Goal: Task Accomplishment & Management: Manage account settings

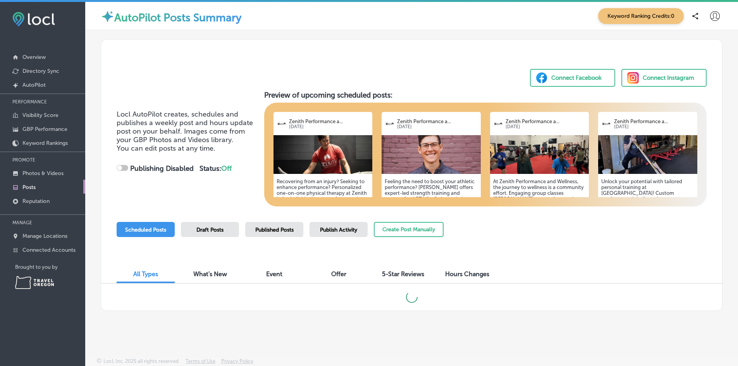
scroll to position [2, 0]
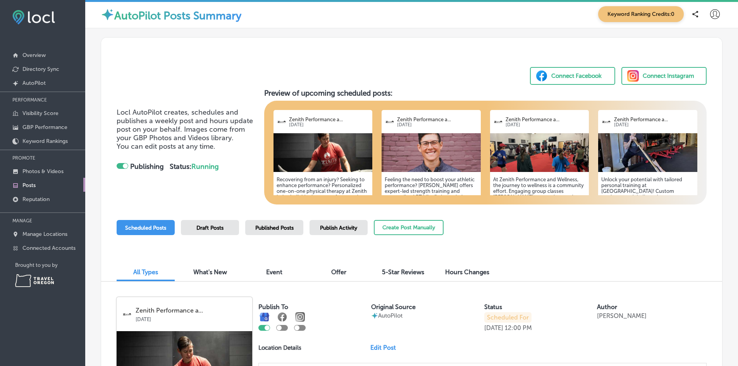
checkbox input "true"
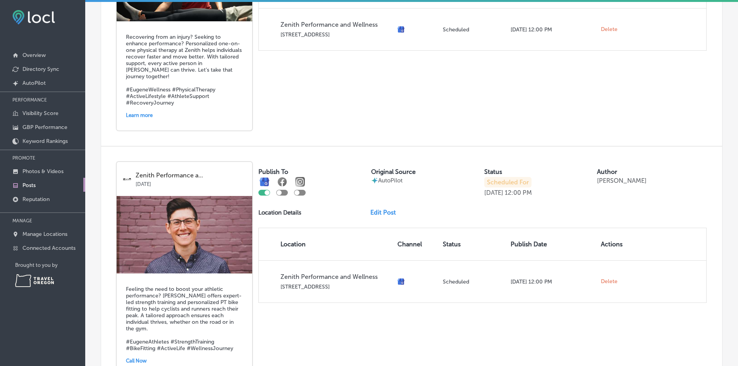
scroll to position [426, 0]
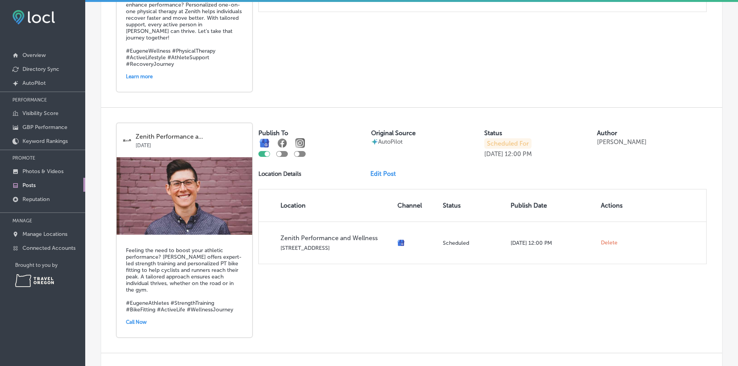
click at [383, 175] on link "Edit Post" at bounding box center [386, 173] width 32 height 7
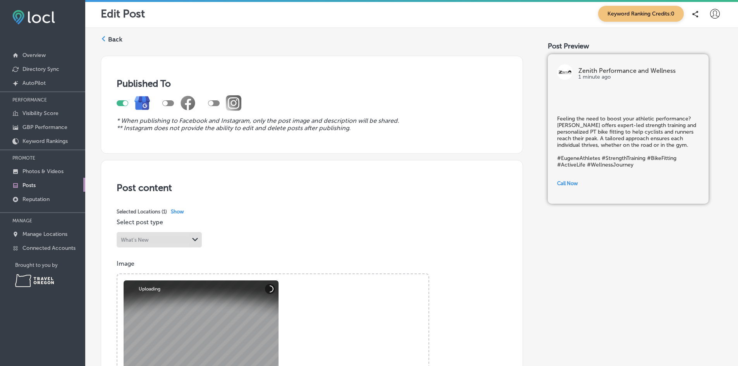
scroll to position [116, 0]
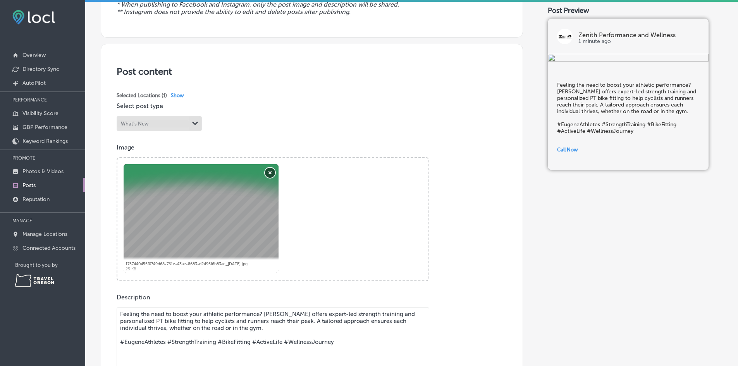
click at [273, 170] on button "Remove" at bounding box center [270, 173] width 10 height 10
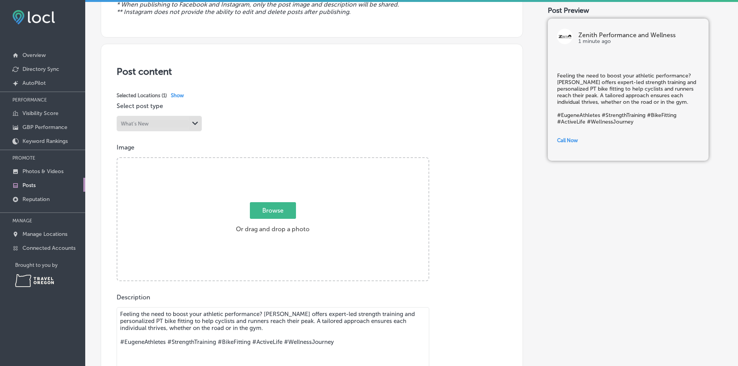
click at [277, 209] on span "Browse" at bounding box center [273, 210] width 46 height 17
click at [277, 160] on input "Browse Or drag and drop a photo" at bounding box center [272, 159] width 311 height 2
type input "C:\fakepath\Strength-Cycling-Landscape.png"
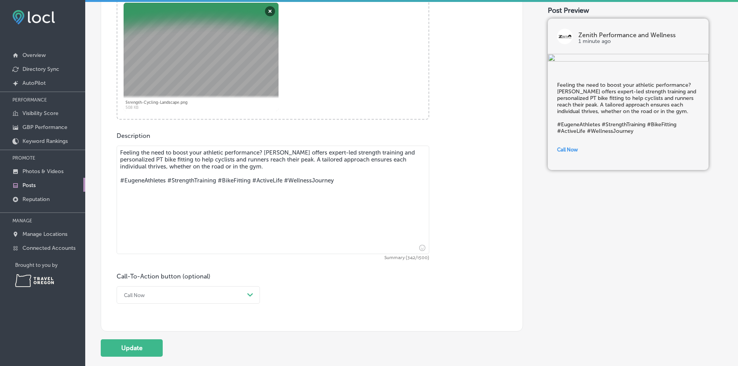
scroll to position [336, 0]
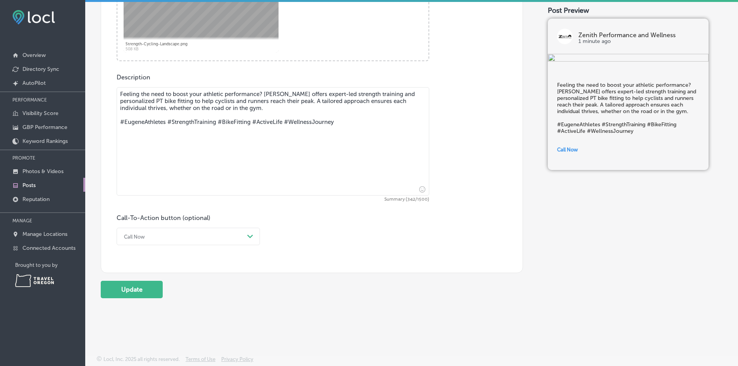
click at [196, 237] on div "Call Now" at bounding box center [182, 236] width 124 height 12
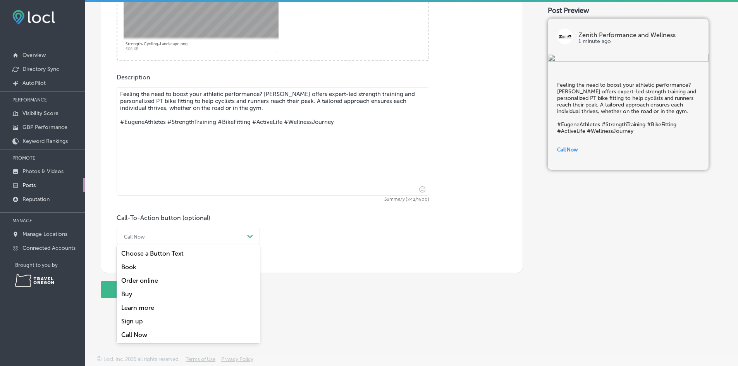
click at [168, 306] on div "Learn more" at bounding box center [188, 308] width 143 height 14
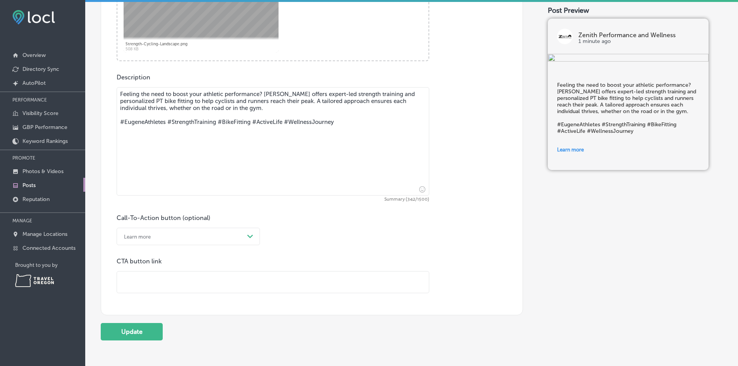
click at [168, 286] on input "text" at bounding box center [273, 281] width 312 height 21
paste input "https://www.zenith-pnw.com/post/discover-the-benefits-of-a-physical-therapist-b…"
type input "https://www.zenith-pnw.com/post/discover-the-benefits-of-a-physical-therapist-b…"
click at [225, 237] on div "Learn more" at bounding box center [182, 236] width 124 height 12
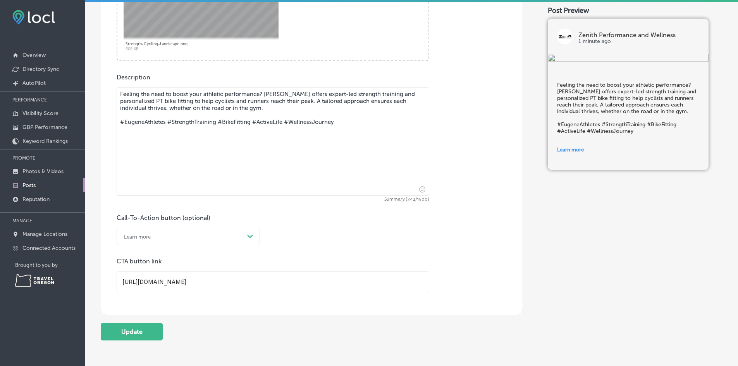
scroll to position [0, 0]
click at [225, 237] on div "Learn more" at bounding box center [182, 236] width 124 height 12
click at [276, 104] on textarea "Feeling the need to boost your athletic performance? Zenith offers expert-led s…" at bounding box center [273, 141] width 312 height 108
click at [275, 108] on textarea "Feeling the need to boost your athletic performance? Zenith offers expert-led s…" at bounding box center [273, 141] width 312 height 108
paste textarea "Discover the Benefits of a Physical Therapist Bike Fit at Zenith Performance an…"
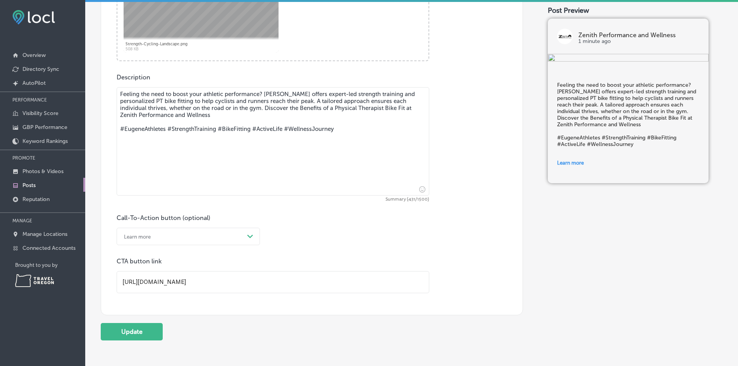
click at [302, 107] on textarea "Feeling the need to boost your athletic performance? Zenith offers expert-led s…" at bounding box center [273, 141] width 312 height 108
click at [336, 108] on textarea "Feeling the need to boost your athletic performance? Zenith offers expert-led s…" at bounding box center [273, 141] width 312 height 108
type textarea "Feeling the need to boost your athletic performance? [PERSON_NAME] offers exper…"
click at [132, 334] on button "Update" at bounding box center [132, 331] width 62 height 17
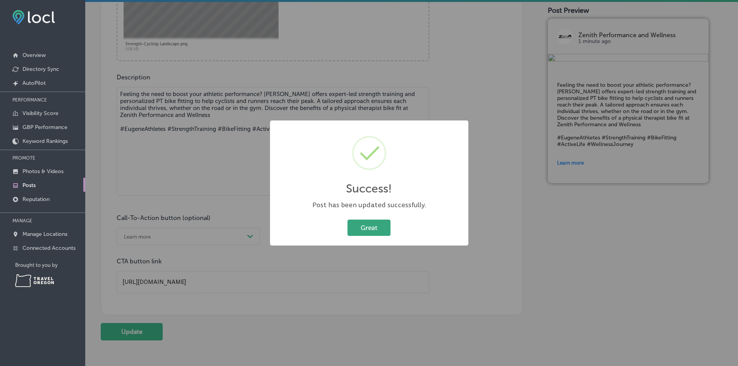
click at [364, 232] on button "Great" at bounding box center [368, 228] width 43 height 16
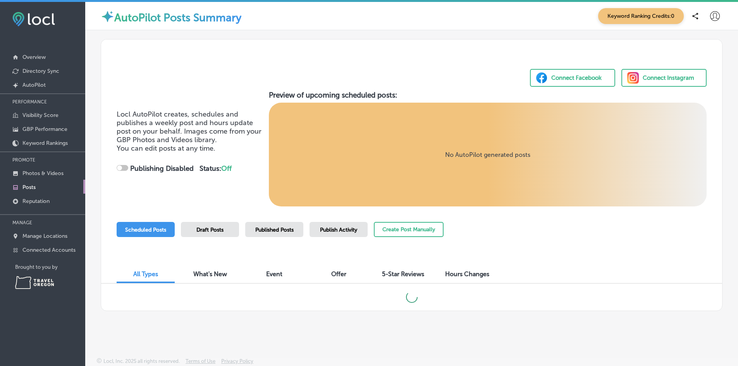
scroll to position [2, 0]
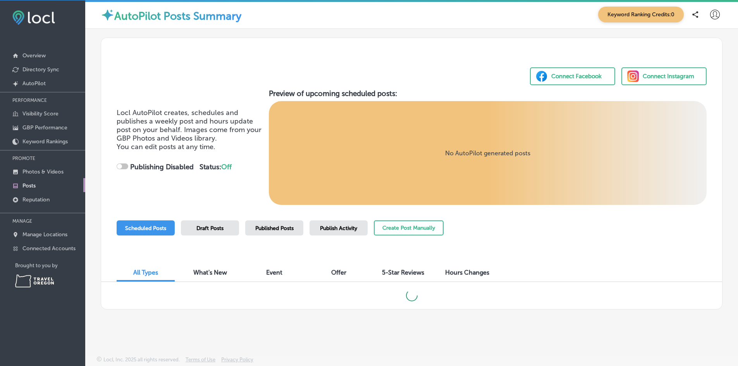
checkbox input "true"
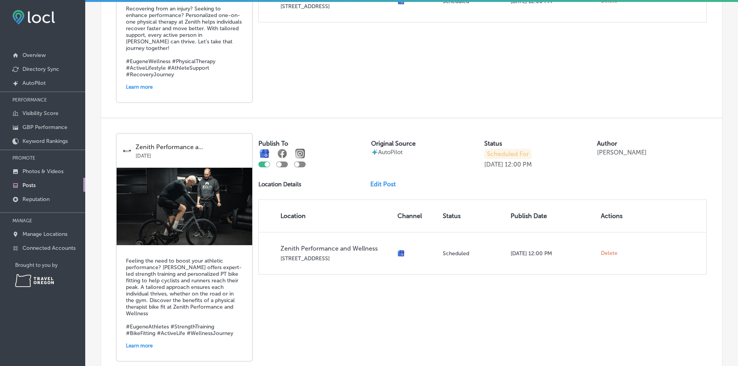
scroll to position [426, 0]
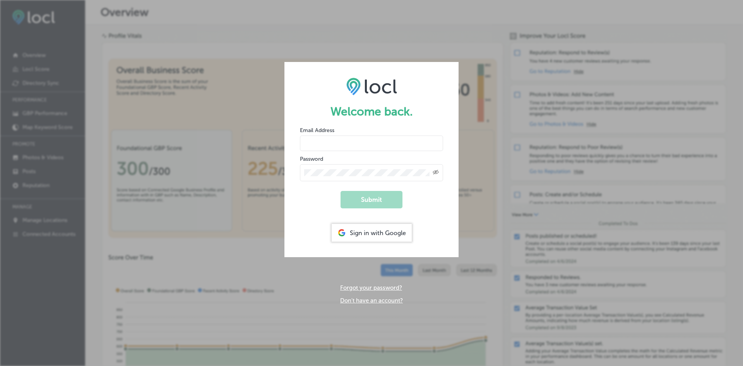
click at [400, 233] on div "Sign in with Google" at bounding box center [372, 233] width 80 height 18
click at [347, 141] on input "email" at bounding box center [371, 143] width 143 height 15
type input "james"
click at [386, 129] on div "Email Address james" at bounding box center [371, 138] width 143 height 25
click at [390, 232] on div "Sign in with Google" at bounding box center [372, 233] width 80 height 18
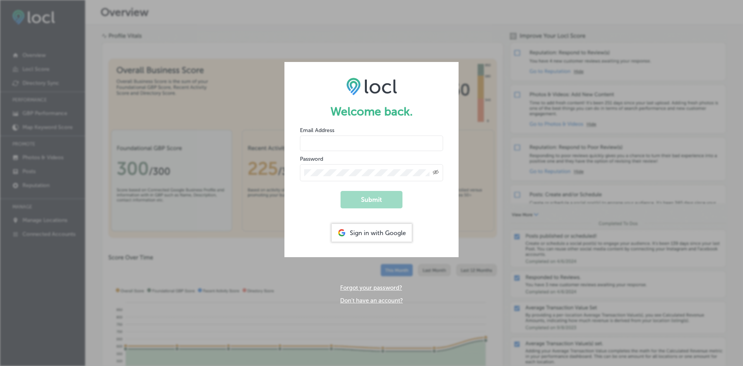
click at [370, 234] on div "Sign in with Google" at bounding box center [372, 233] width 80 height 18
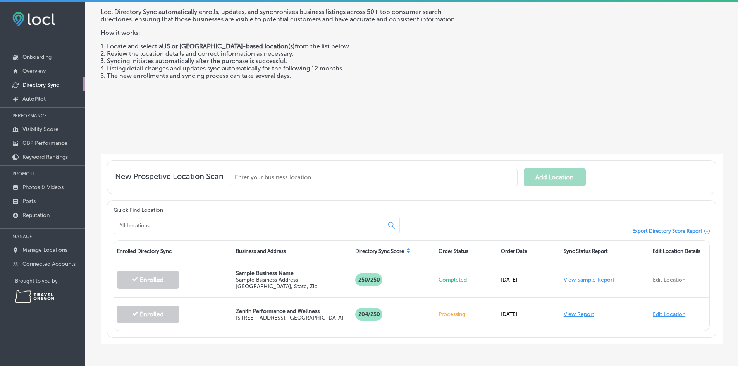
scroll to position [73, 0]
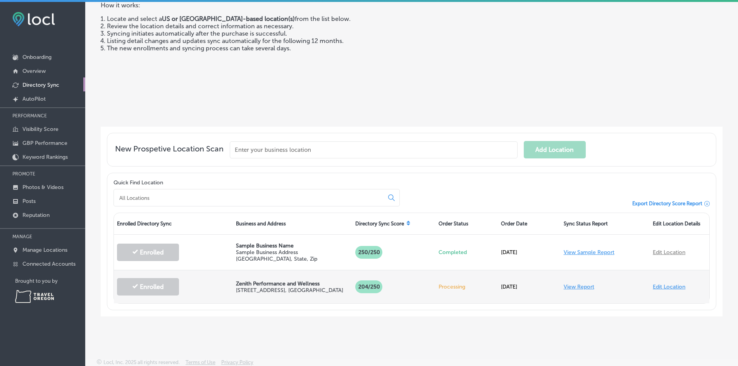
click at [419, 278] on div "204 /250" at bounding box center [393, 287] width 83 height 28
click at [576, 286] on link "View Report" at bounding box center [578, 286] width 31 height 7
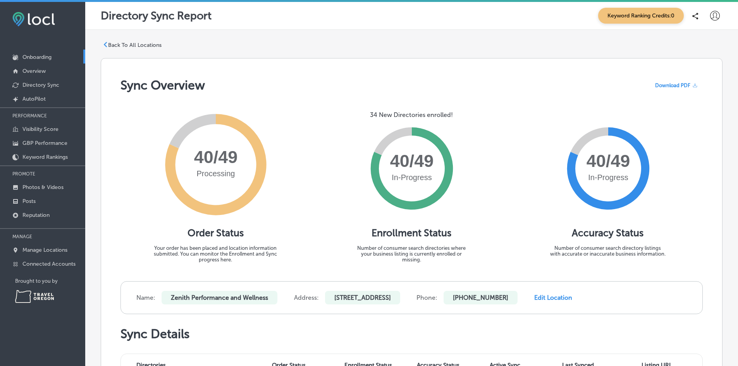
click at [39, 57] on p "Onboarding" at bounding box center [36, 57] width 29 height 7
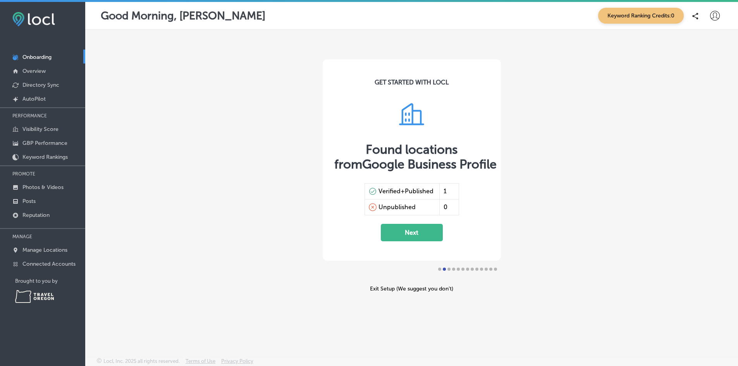
click at [396, 240] on button "Next" at bounding box center [412, 232] width 62 height 17
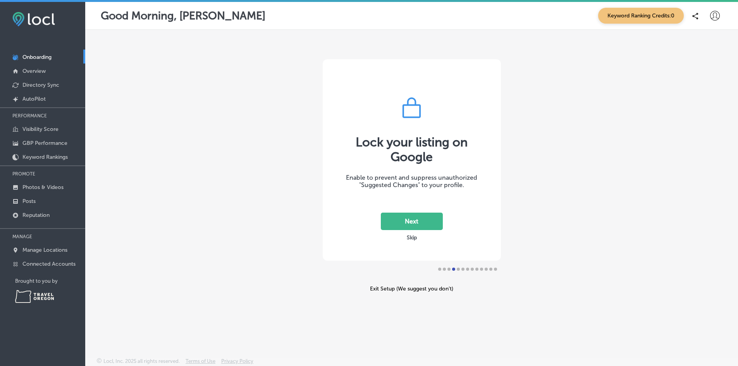
click at [412, 240] on button "Skip" at bounding box center [411, 237] width 15 height 7
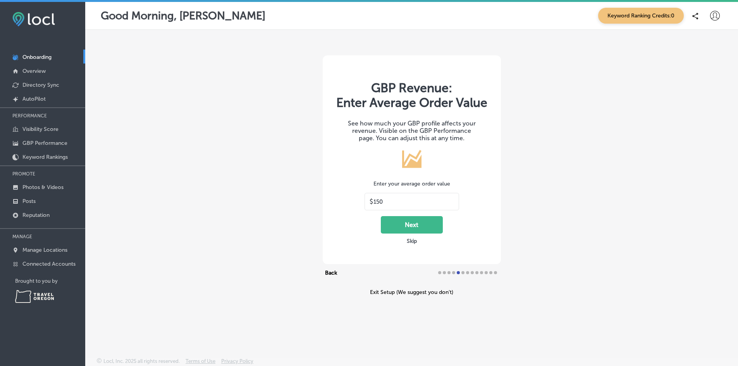
click at [412, 225] on button "Next" at bounding box center [412, 224] width 62 height 17
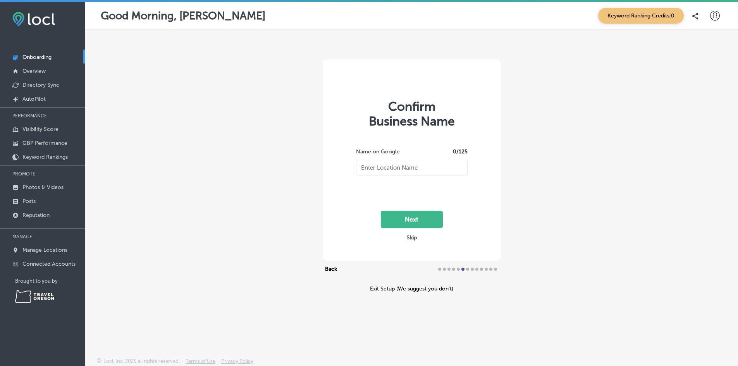
type input "Zenith Performance and Wellness"
click at [419, 221] on button "Next" at bounding box center [412, 219] width 62 height 17
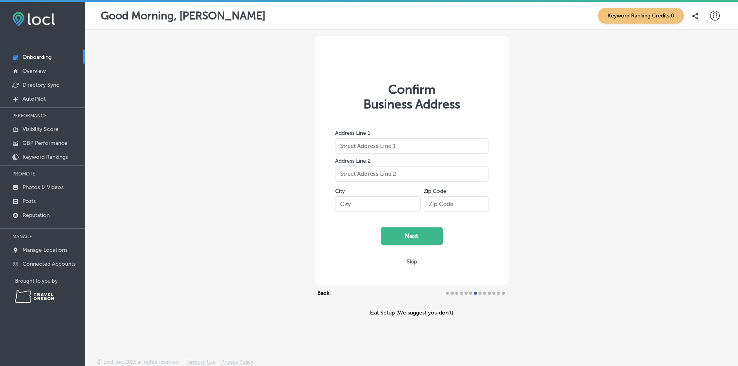
type input "[STREET_ADDRESS]"
type input "[PERSON_NAME]"
type input "97401"
click at [414, 241] on button "Next" at bounding box center [412, 235] width 62 height 17
select select "US"
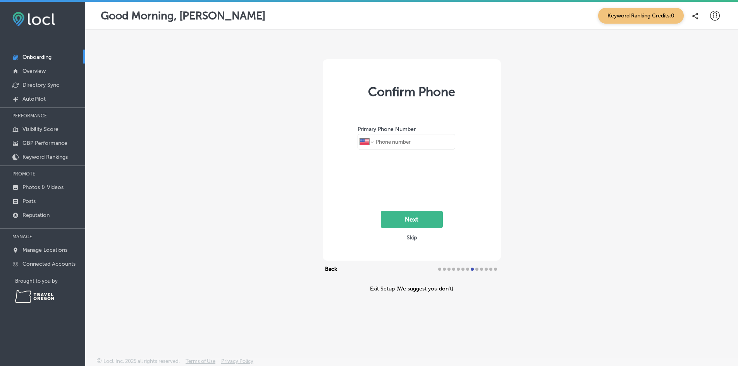
type input "[PHONE_NUMBER]"
click at [421, 215] on button "Next" at bounding box center [412, 219] width 62 height 17
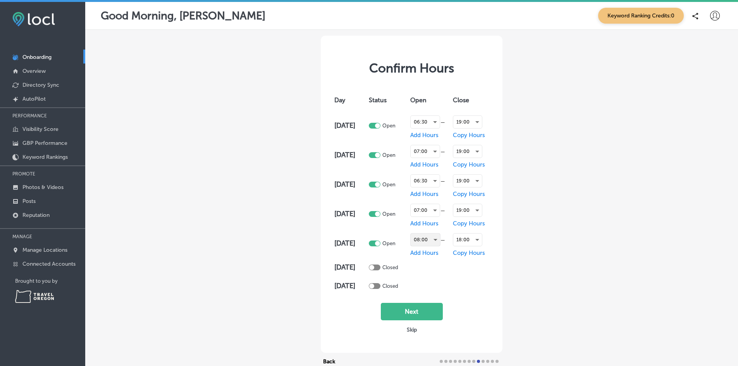
click at [436, 239] on div "08:00" at bounding box center [424, 239] width 29 height 12
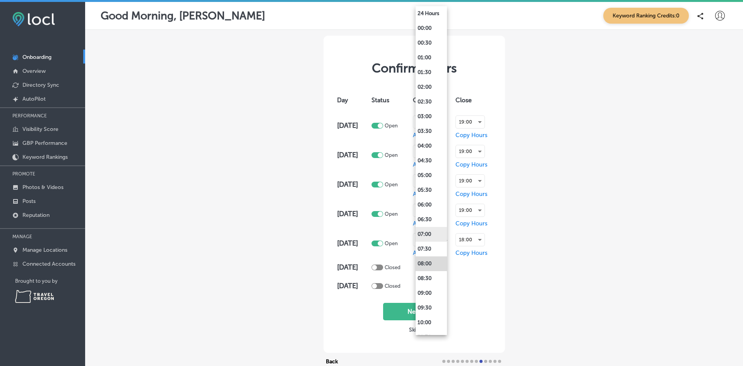
click at [435, 230] on li "07:00" at bounding box center [431, 234] width 31 height 15
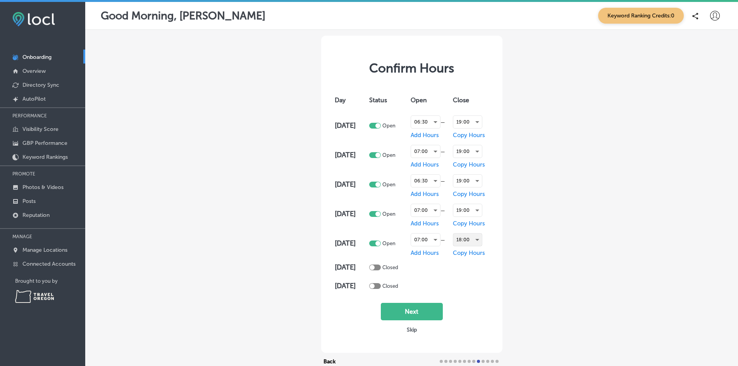
click at [480, 242] on div "18:00" at bounding box center [467, 239] width 29 height 12
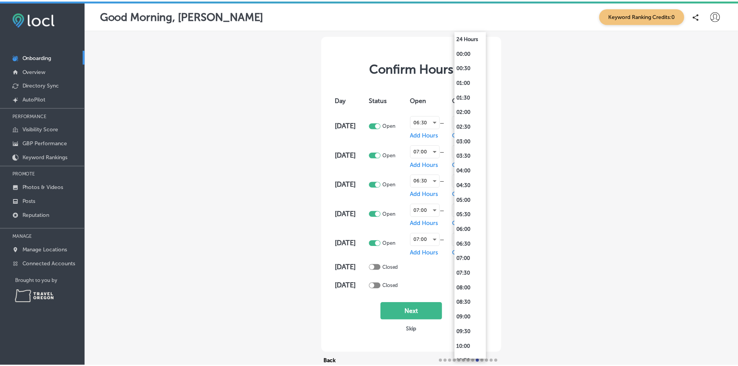
scroll to position [388, 0]
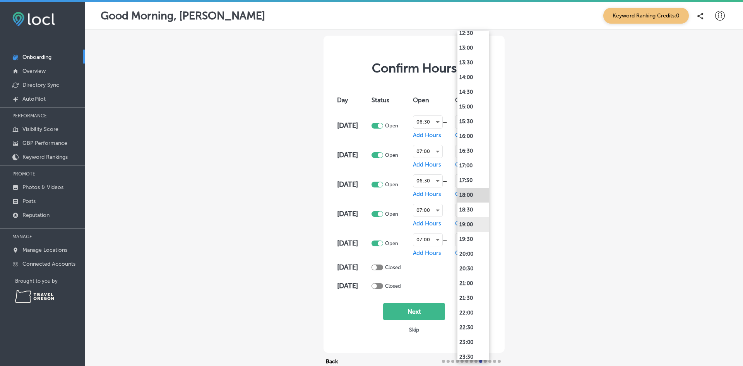
click at [474, 224] on li "19:00" at bounding box center [473, 224] width 31 height 15
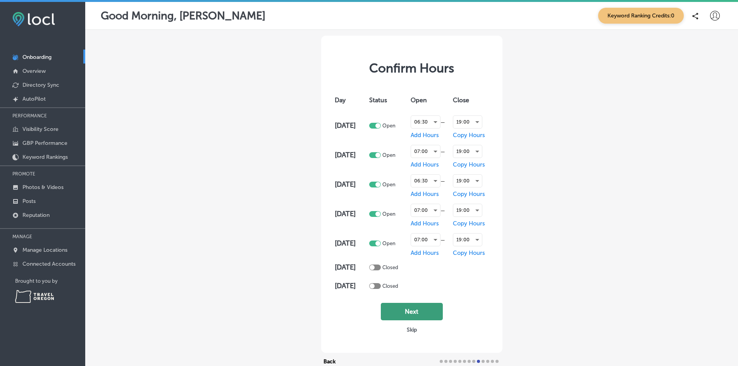
click at [421, 311] on button "Next" at bounding box center [412, 311] width 62 height 17
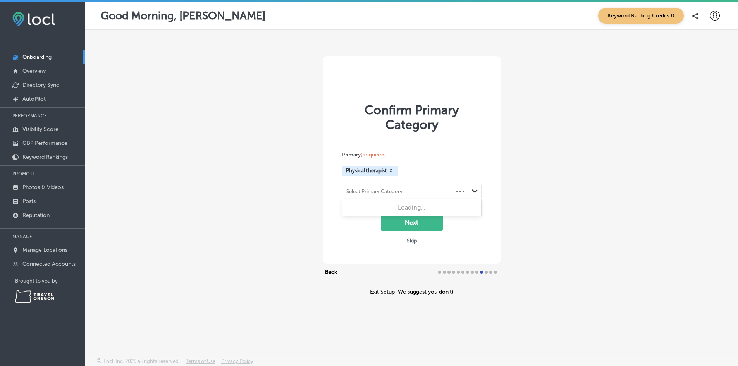
click at [477, 192] on div "Path Created with Sketch." at bounding box center [475, 191] width 6 height 6
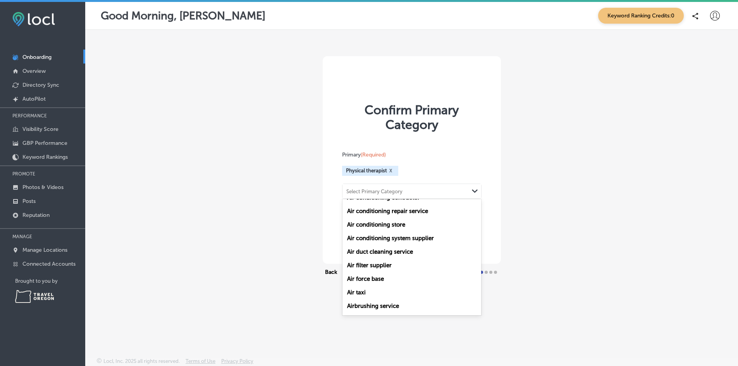
scroll to position [774, 0]
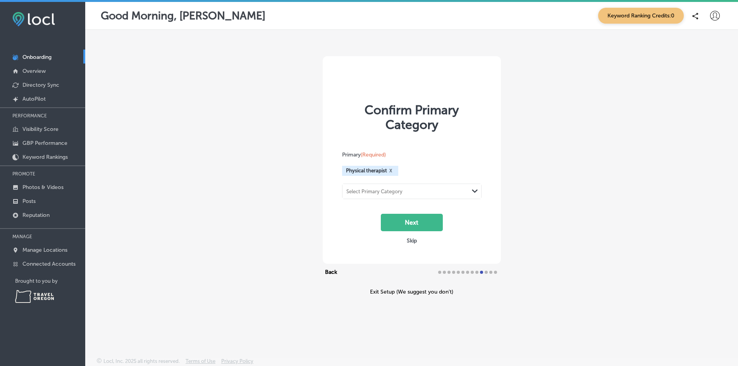
click at [611, 181] on div "Confirm Primary Category Primary (Required) Physical therapist X Select Primary…" at bounding box center [411, 175] width 652 height 291
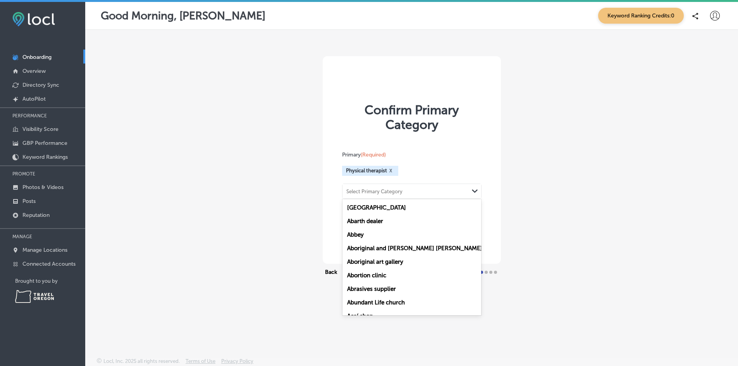
click at [455, 194] on div "Select Primary Category" at bounding box center [405, 191] width 126 height 10
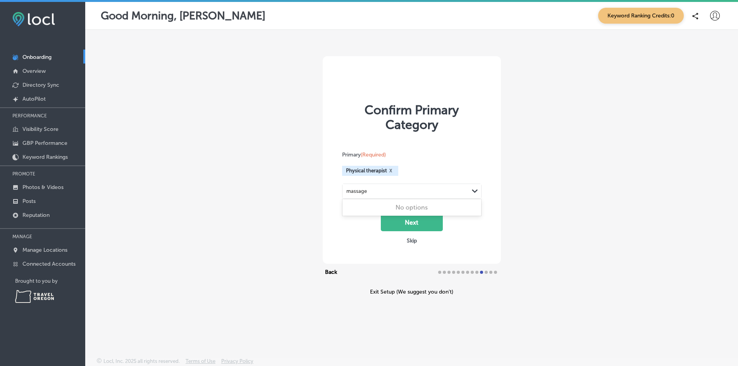
type input "massage"
click at [602, 152] on div "Confirm Primary Category Primary (Required) Physical therapist X Select Primary…" at bounding box center [411, 175] width 652 height 291
click at [466, 191] on div "Select Primary Category" at bounding box center [405, 191] width 126 height 10
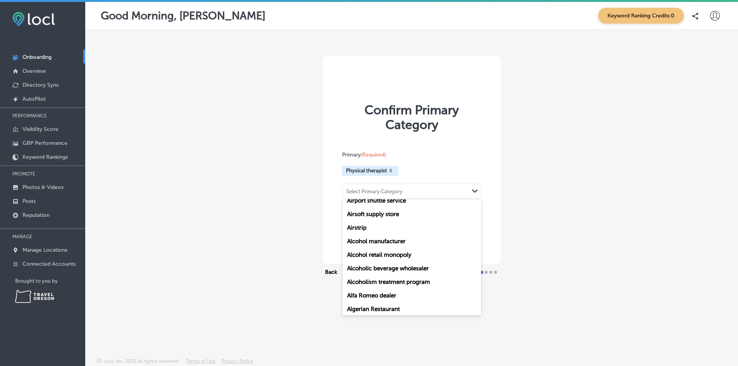
scroll to position [2564, 0]
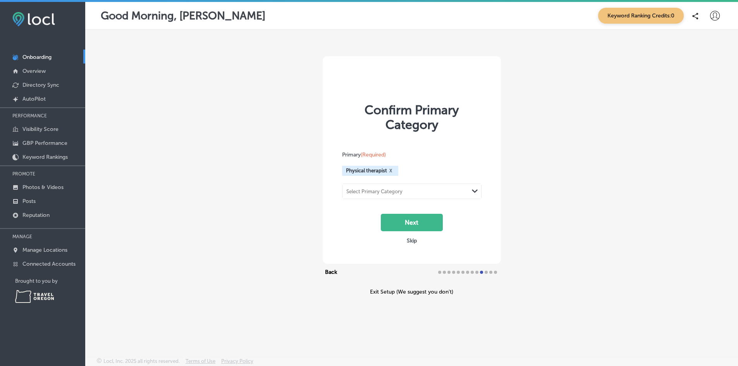
click at [562, 213] on div "Confirm Primary Category Primary (Required) Physical therapist X Select Primary…" at bounding box center [411, 175] width 652 height 291
click at [414, 242] on button "Skip" at bounding box center [411, 240] width 15 height 7
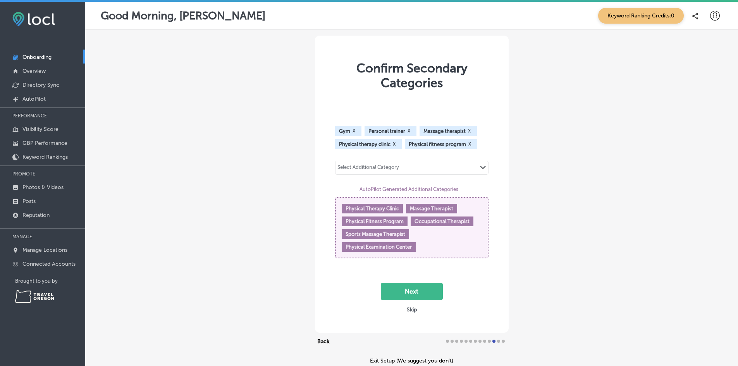
click at [415, 170] on div "Select Additional Category Path Created with Sketch." at bounding box center [411, 167] width 153 height 13
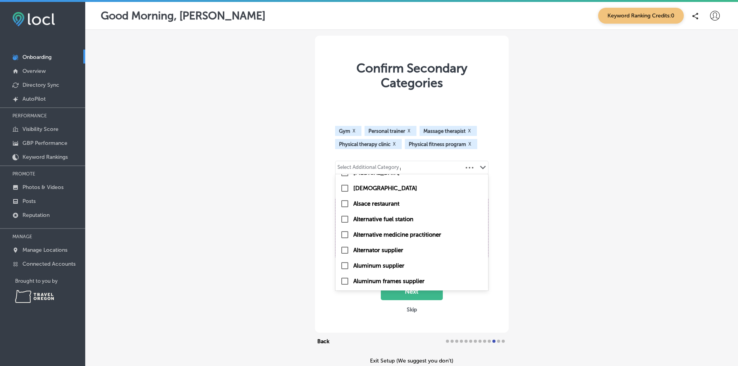
scroll to position [0, 0]
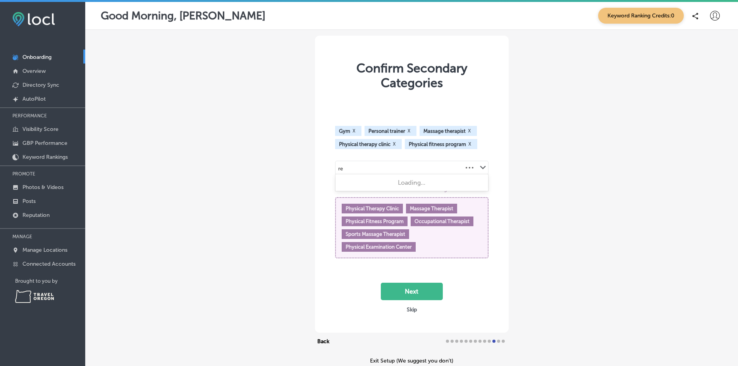
type input "r"
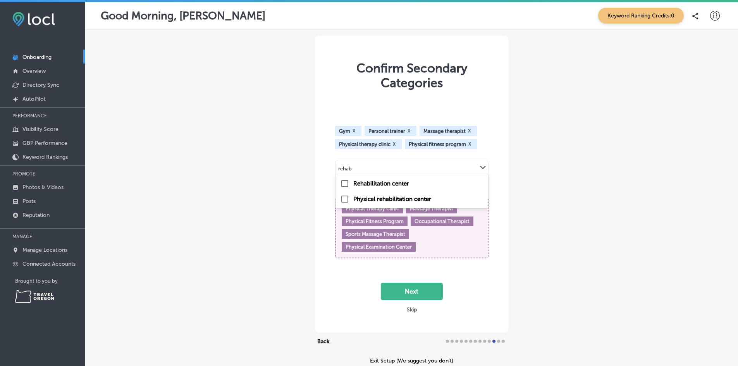
click at [395, 201] on label "Physical rehabilitation center" at bounding box center [392, 199] width 78 height 7
type input "rehab"
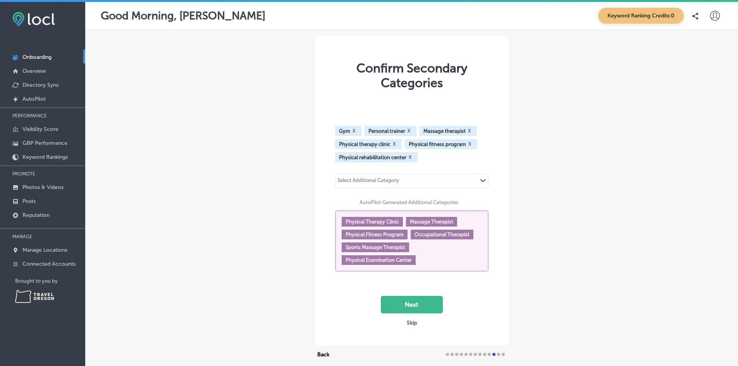
click at [433, 221] on span "Massage Therapist" at bounding box center [431, 222] width 43 height 6
click at [408, 184] on div "Select Additional Category Path Created with Sketch." at bounding box center [411, 180] width 153 height 13
type input "s"
type input "p"
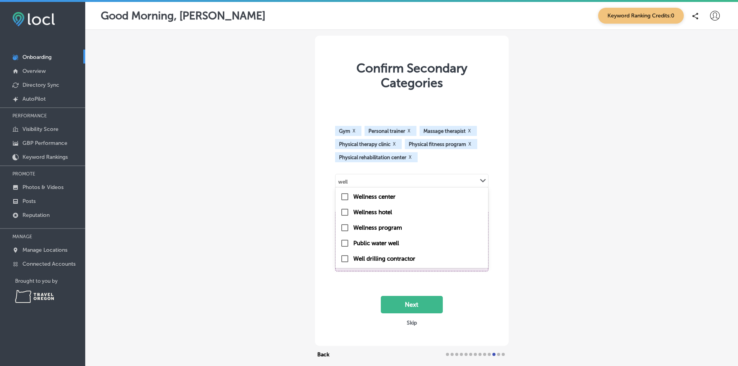
click at [386, 196] on label "Wellness center" at bounding box center [374, 196] width 42 height 7
type input "well"
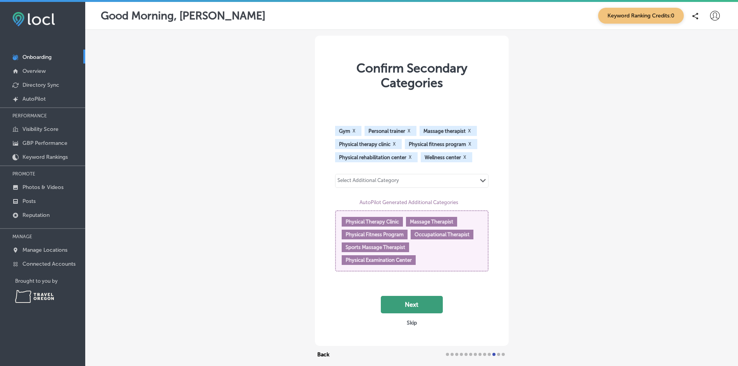
click at [411, 303] on button "Next" at bounding box center [412, 304] width 62 height 17
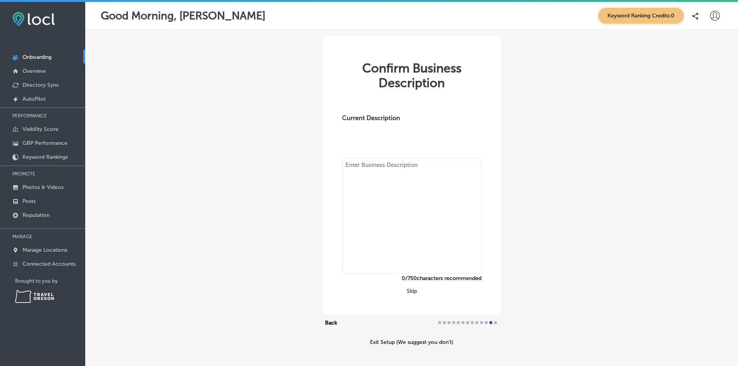
type textarea "Zenith Performance and Wellness sets the standard for physical therapy in [GEOG…"
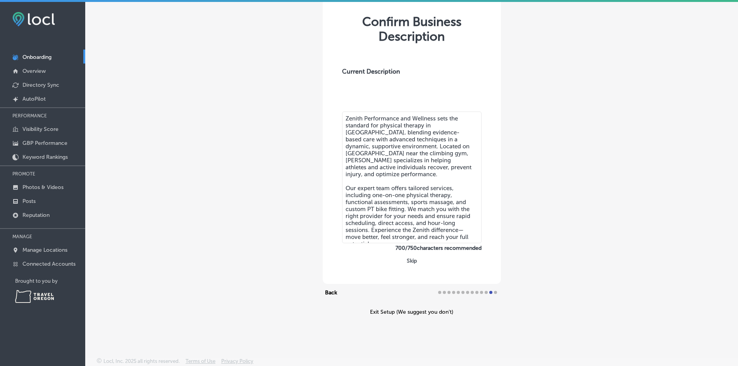
scroll to position [2, 0]
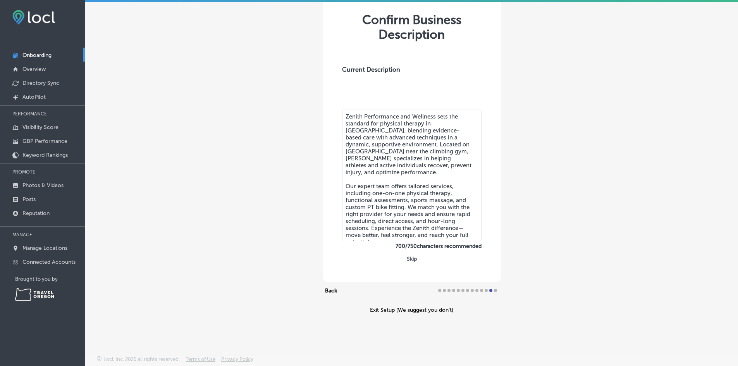
click at [405, 260] on button "Skip" at bounding box center [411, 258] width 15 height 7
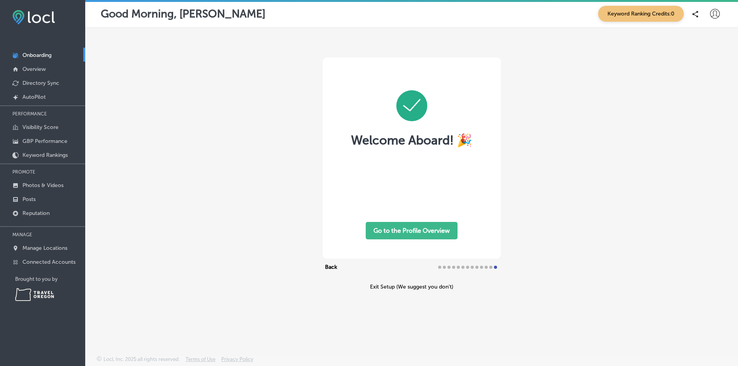
scroll to position [0, 0]
click at [427, 232] on button "Go to the Profile Overview" at bounding box center [412, 230] width 92 height 17
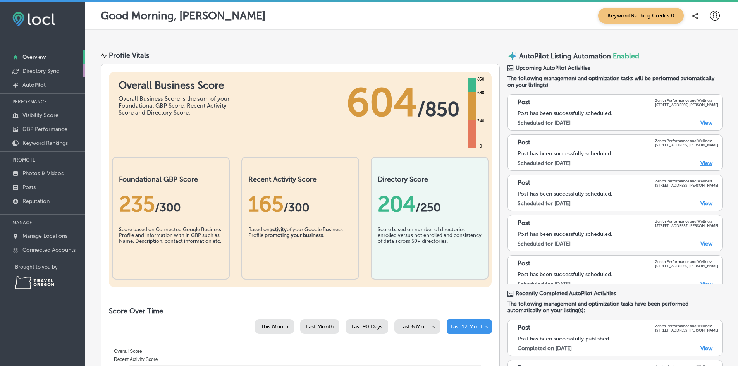
click at [46, 70] on p "Directory Sync" at bounding box center [40, 71] width 37 height 7
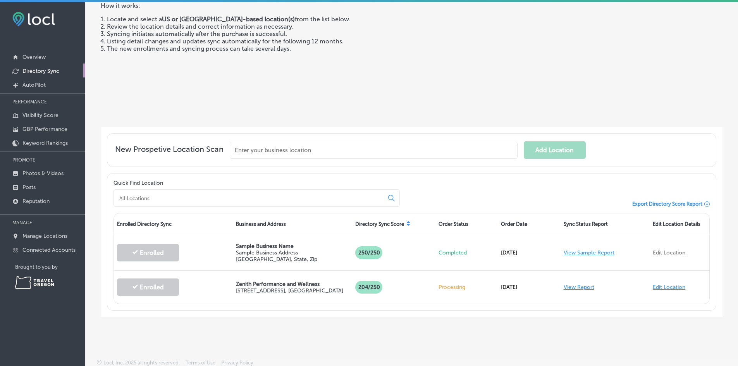
scroll to position [73, 0]
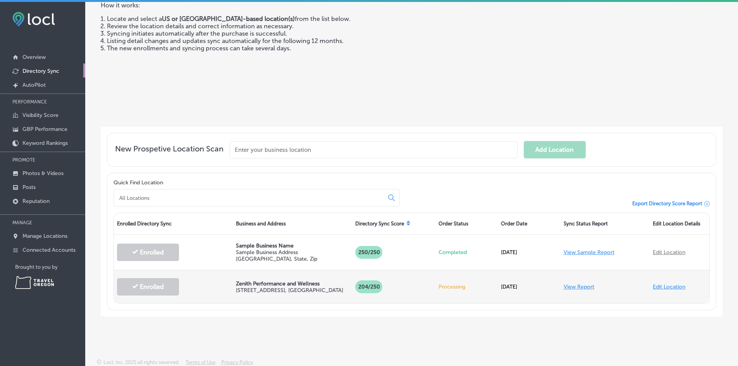
drag, startPoint x: 294, startPoint y: 283, endPoint x: 313, endPoint y: 283, distance: 18.6
click at [294, 284] on p "Zenith Performance and Wellness" at bounding box center [292, 283] width 113 height 7
click at [506, 282] on div "[DATE]" at bounding box center [529, 287] width 62 height 22
click at [564, 287] on link "View Report" at bounding box center [578, 286] width 31 height 7
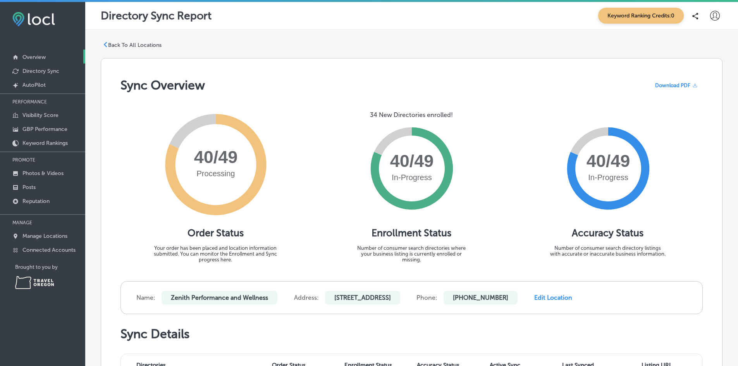
click at [29, 57] on p "Overview" at bounding box center [33, 57] width 23 height 7
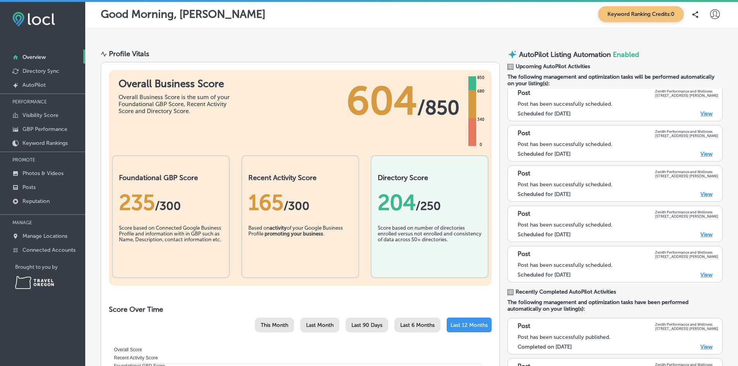
scroll to position [12, 0]
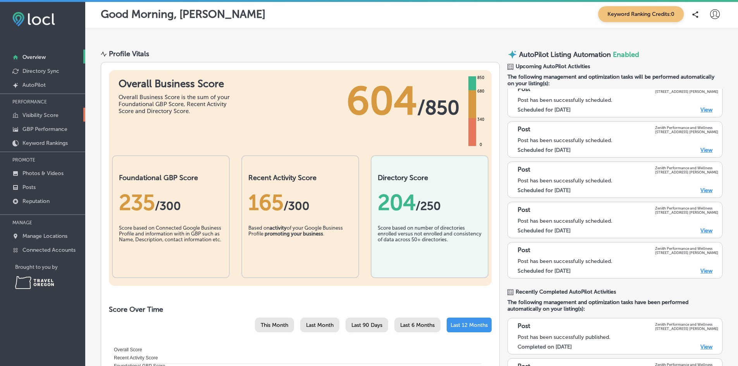
click at [44, 111] on link "Visibility Score" at bounding box center [42, 115] width 85 height 14
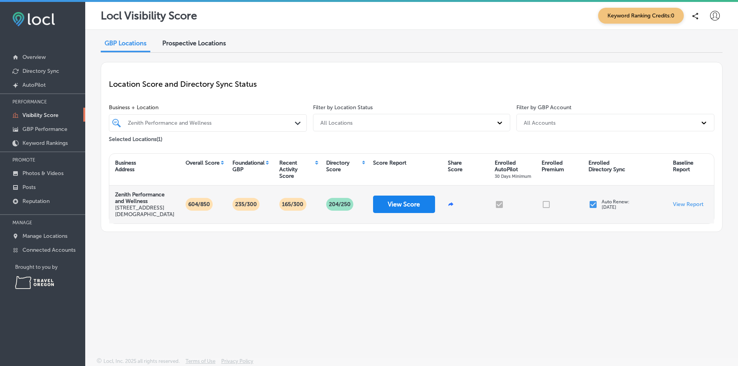
click at [383, 202] on button "View Score" at bounding box center [404, 204] width 62 height 17
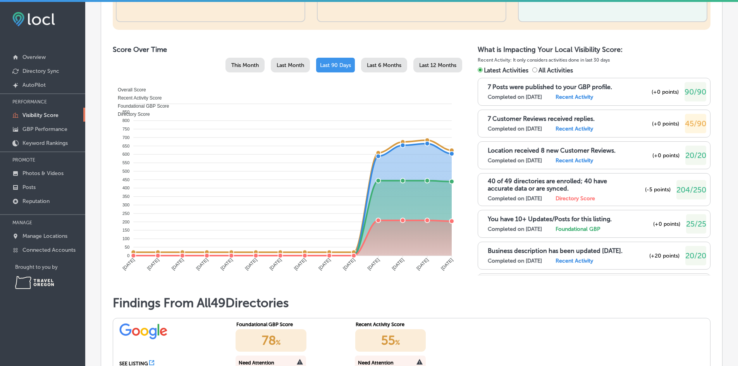
scroll to position [348, 0]
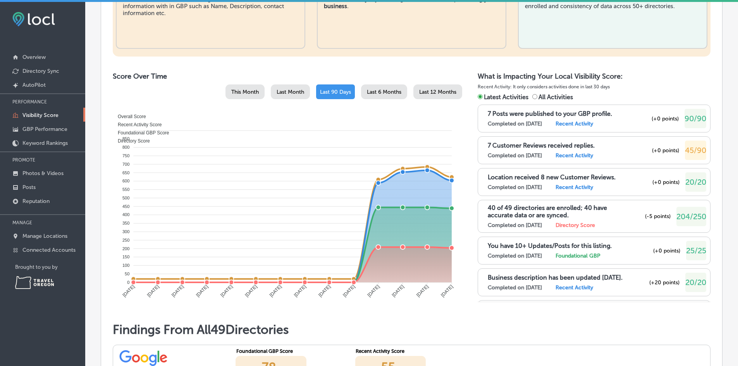
click at [551, 95] on span "All Activities" at bounding box center [555, 96] width 34 height 7
click at [537, 95] on input "All Activities" at bounding box center [534, 96] width 5 height 5
radio input "true"
click at [504, 98] on span "Latest Activities" at bounding box center [506, 96] width 45 height 7
click at [482, 98] on input "Latest Activities" at bounding box center [479, 96] width 5 height 5
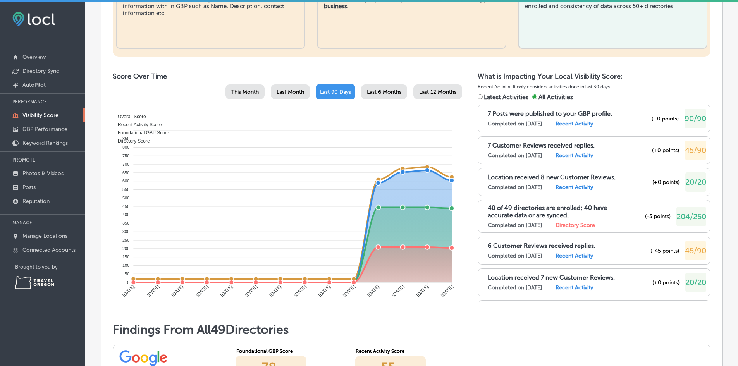
radio input "true"
click at [546, 96] on span "All Activities" at bounding box center [555, 96] width 34 height 7
click at [537, 96] on input "All Activities" at bounding box center [534, 96] width 5 height 5
radio input "true"
click at [573, 255] on label "Recent Activity" at bounding box center [574, 255] width 38 height 7
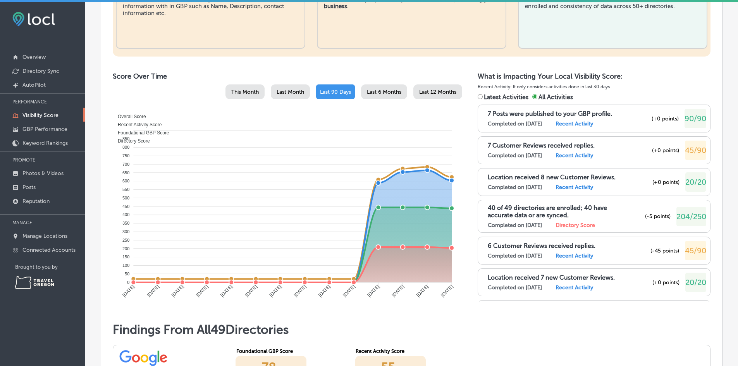
click at [548, 254] on div "Completed on [DATE] Recent Activity" at bounding box center [555, 255] width 136 height 7
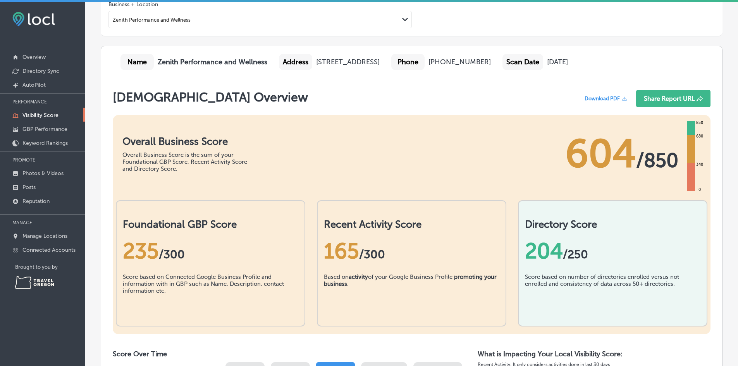
scroll to position [0, 0]
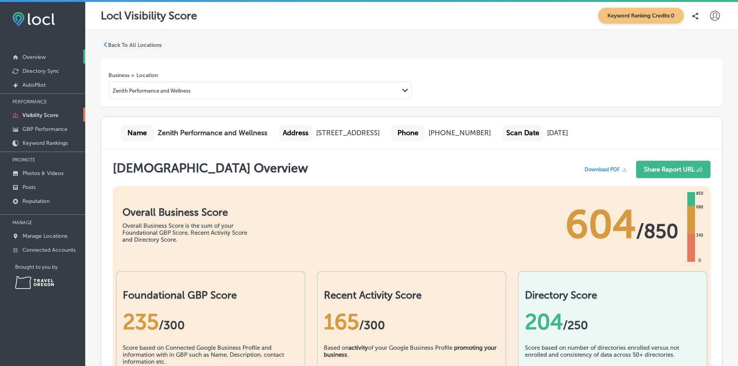
click at [34, 60] on p "Overview" at bounding box center [33, 57] width 23 height 7
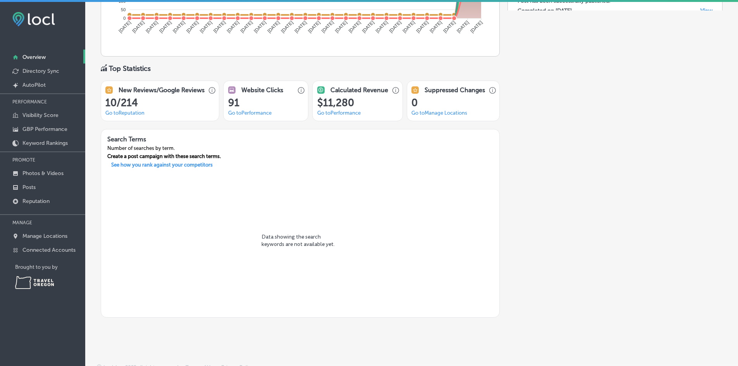
scroll to position [503, 0]
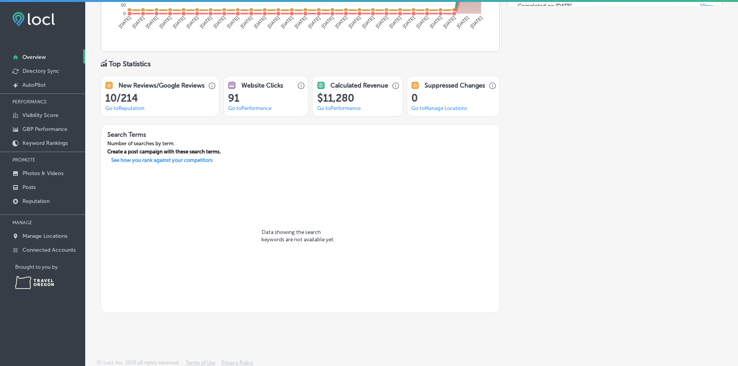
click at [134, 108] on link "Go to Reputation" at bounding box center [124, 108] width 39 height 6
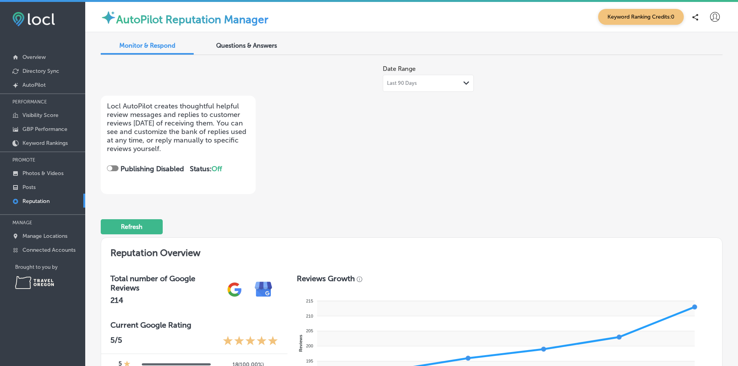
click at [249, 44] on span "Questions & Answers" at bounding box center [246, 45] width 61 height 7
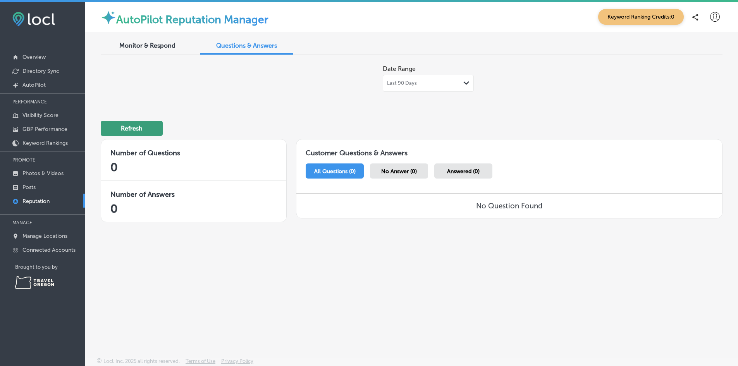
click at [142, 129] on button "Refresh" at bounding box center [132, 128] width 62 height 15
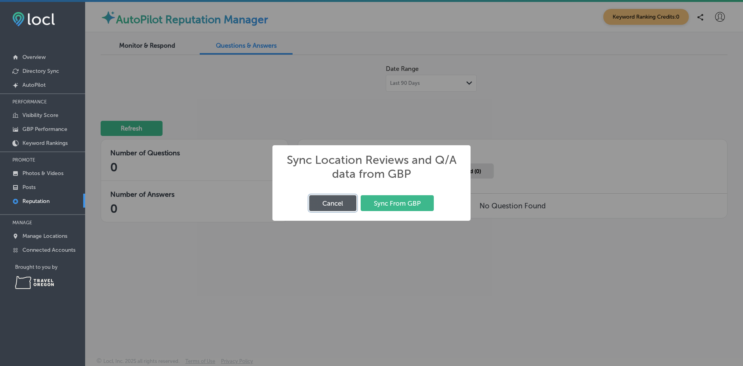
click at [325, 205] on button "Cancel" at bounding box center [332, 203] width 47 height 16
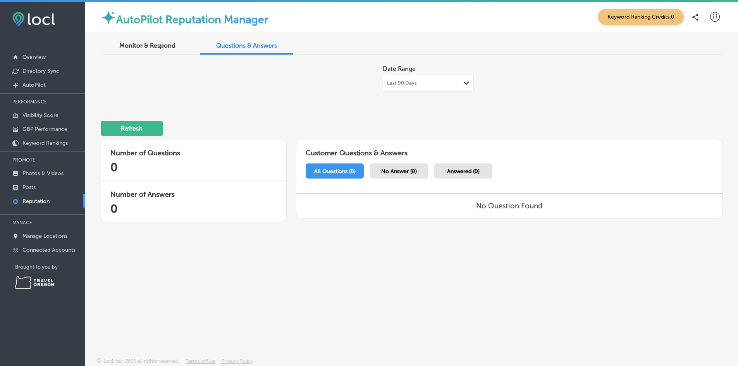
click at [151, 42] on span "Monitor & Respond" at bounding box center [147, 45] width 56 height 7
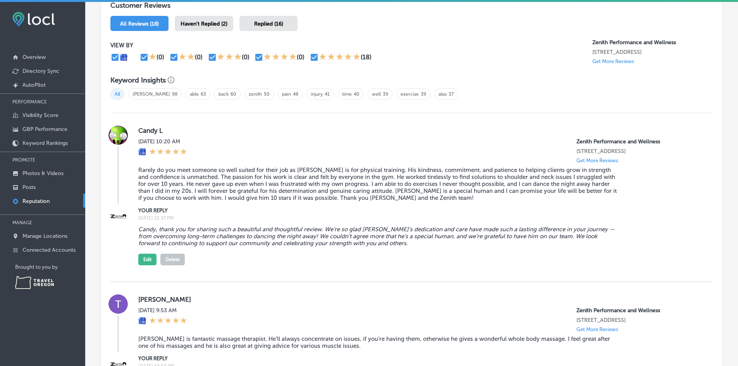
scroll to position [465, 0]
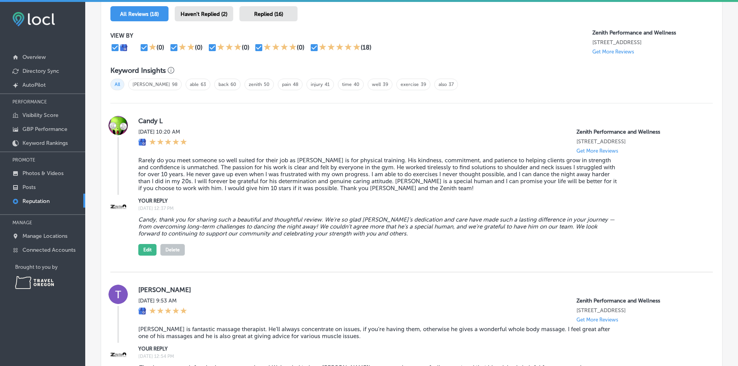
click at [604, 149] on p "Get More Reviews" at bounding box center [597, 151] width 42 height 6
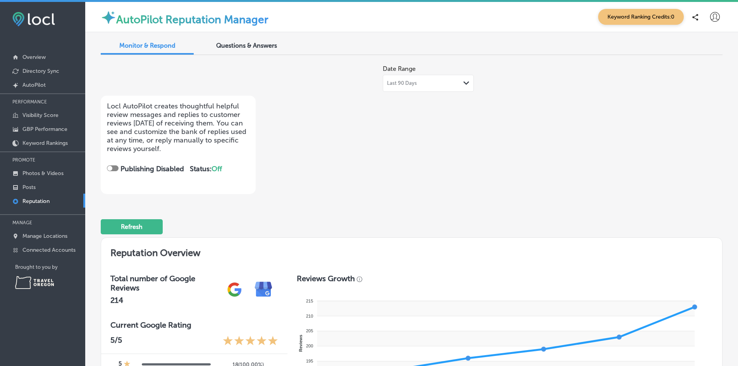
scroll to position [271, 0]
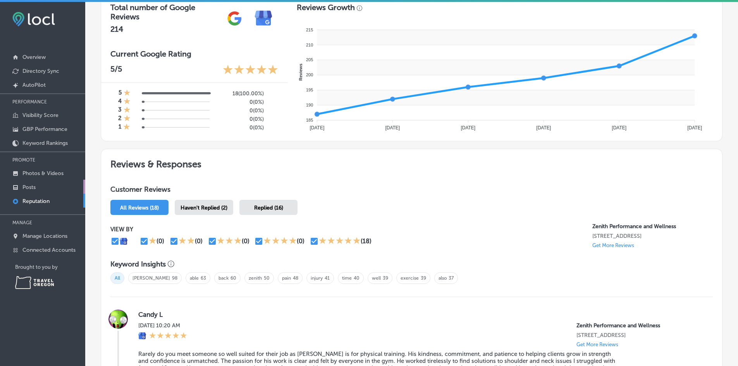
click at [34, 185] on p "Posts" at bounding box center [28, 187] width 13 height 7
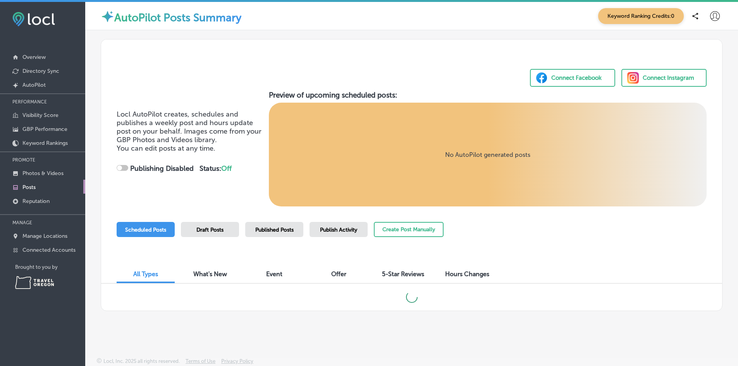
scroll to position [2, 0]
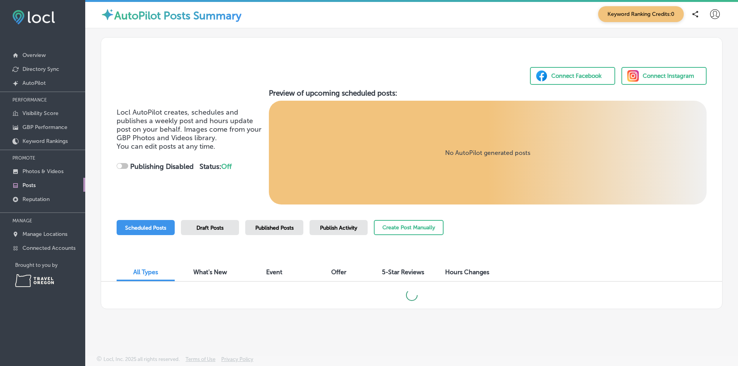
checkbox input "true"
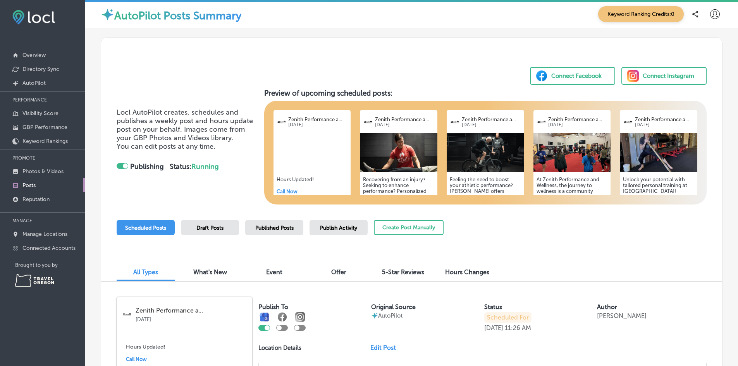
click at [300, 148] on div at bounding box center [311, 152] width 77 height 39
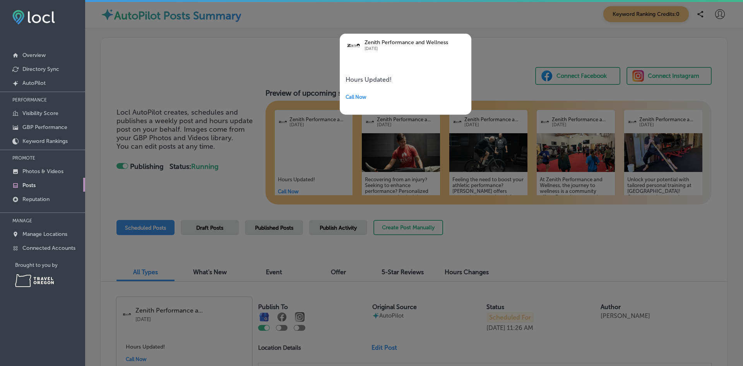
click at [230, 187] on div at bounding box center [371, 183] width 743 height 366
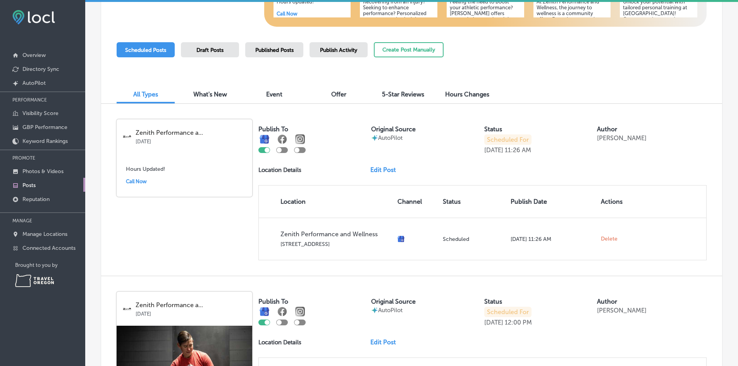
scroll to position [194, 0]
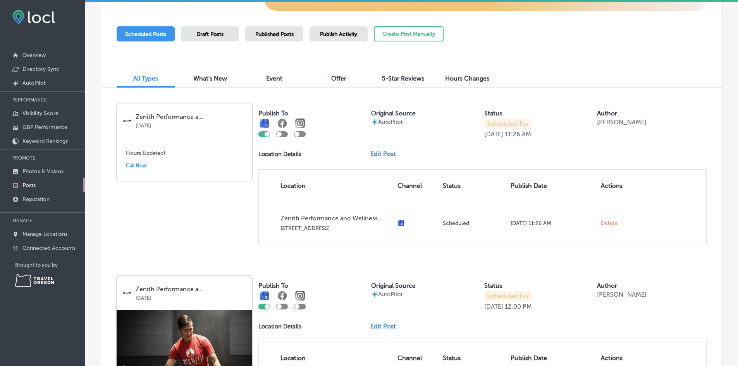
click at [376, 153] on link "Edit Post" at bounding box center [386, 153] width 32 height 7
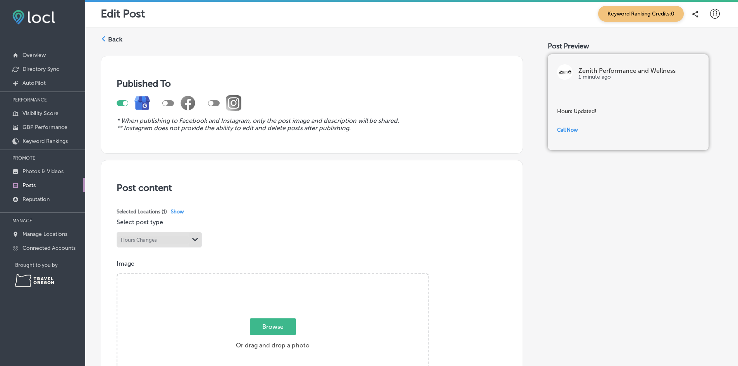
click at [112, 37] on label "Back" at bounding box center [115, 39] width 14 height 9
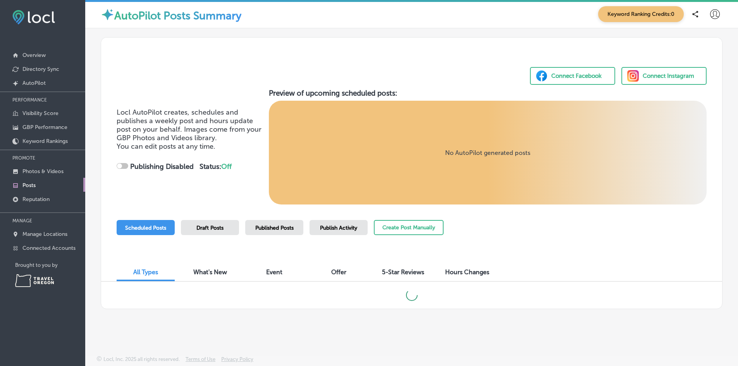
checkbox input "true"
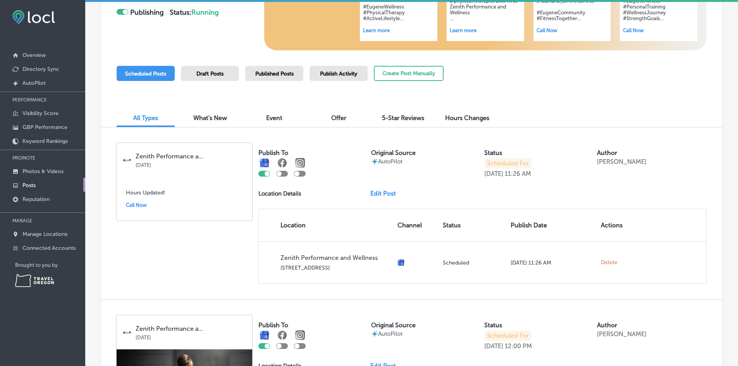
scroll to position [155, 0]
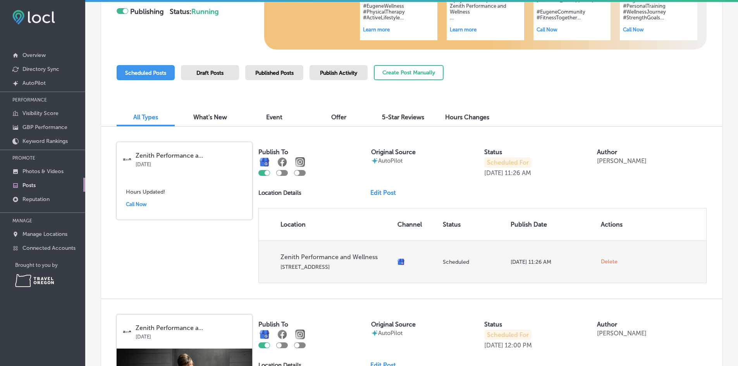
click at [608, 259] on span "Delete" at bounding box center [609, 261] width 17 height 7
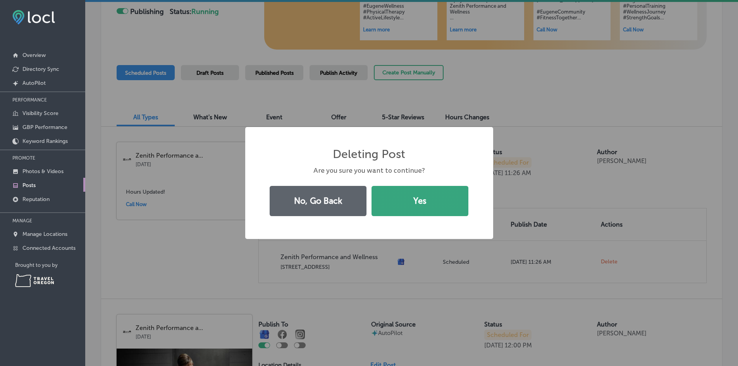
click at [451, 214] on button "Yes" at bounding box center [419, 201] width 97 height 30
